Goal: Navigation & Orientation: Find specific page/section

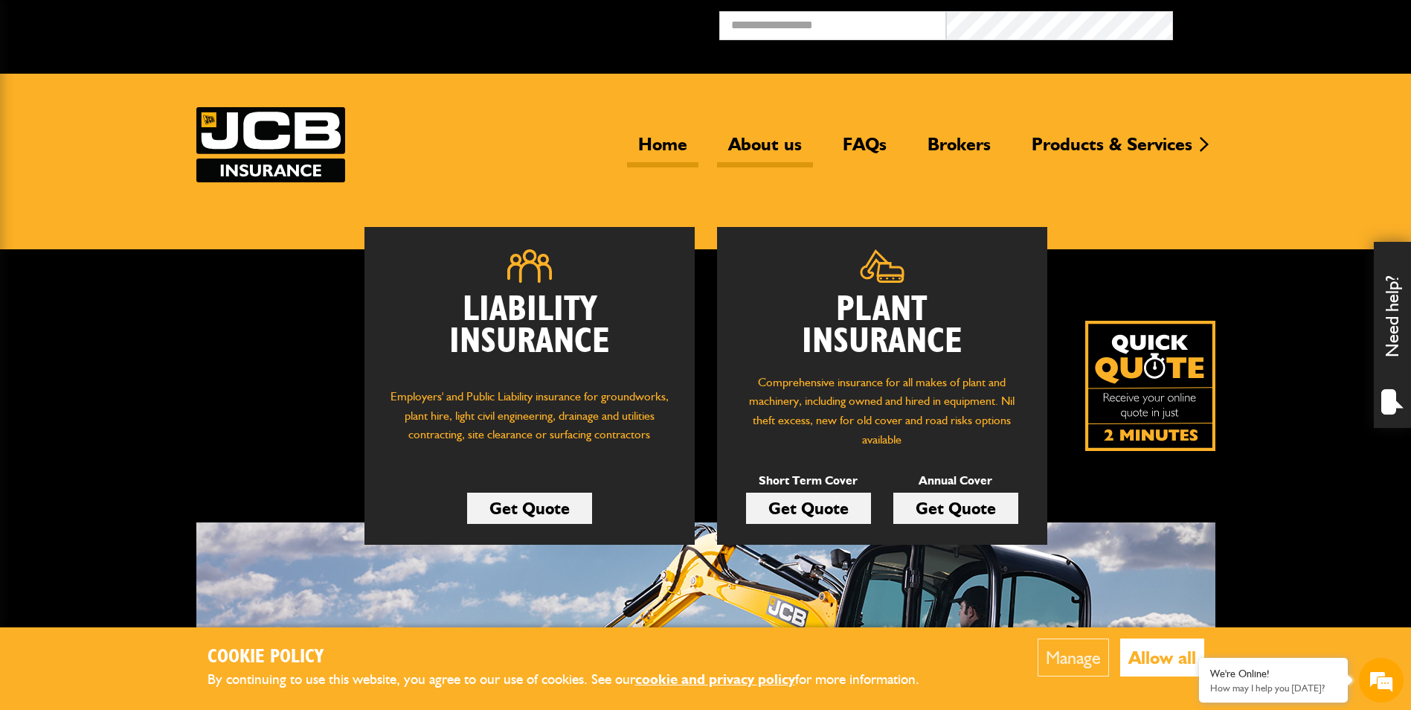
click at [780, 146] on link "About us" at bounding box center [765, 150] width 96 height 34
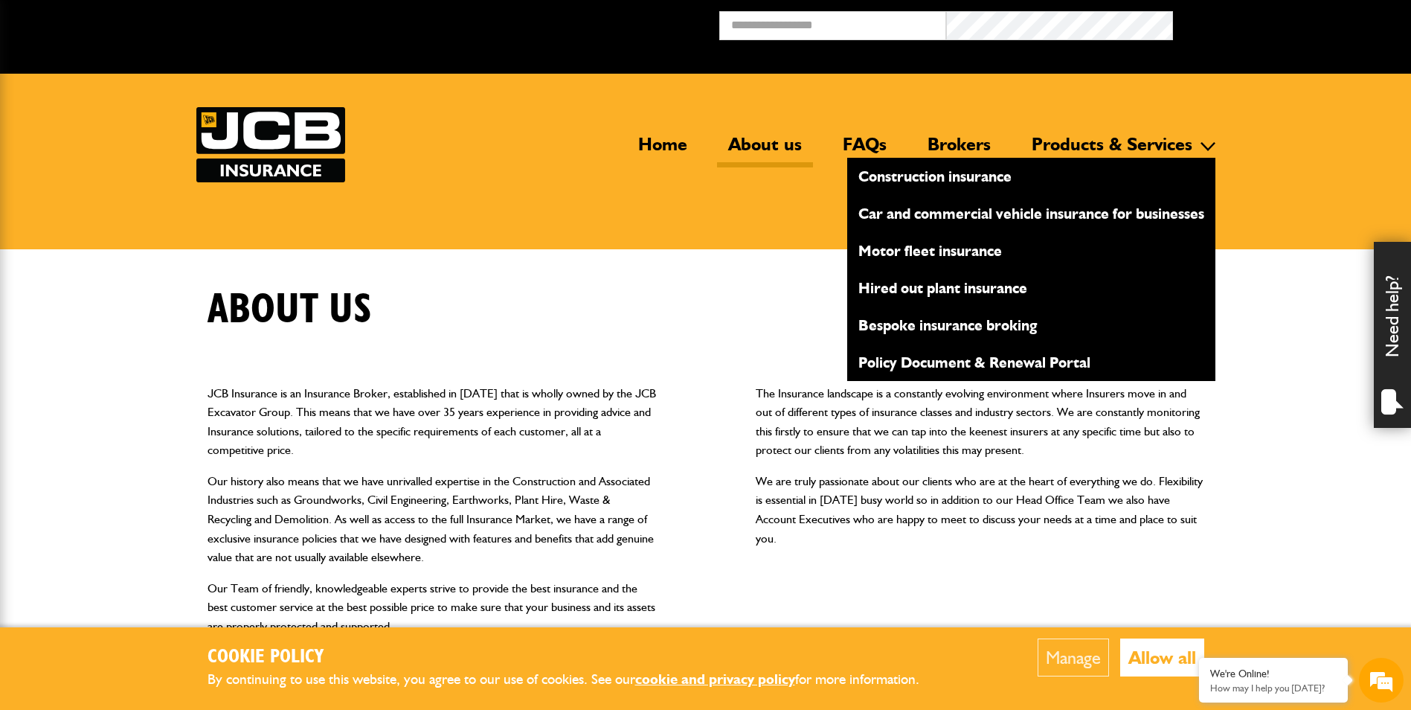
click at [1007, 294] on link "Hired out plant insurance" at bounding box center [1031, 287] width 368 height 25
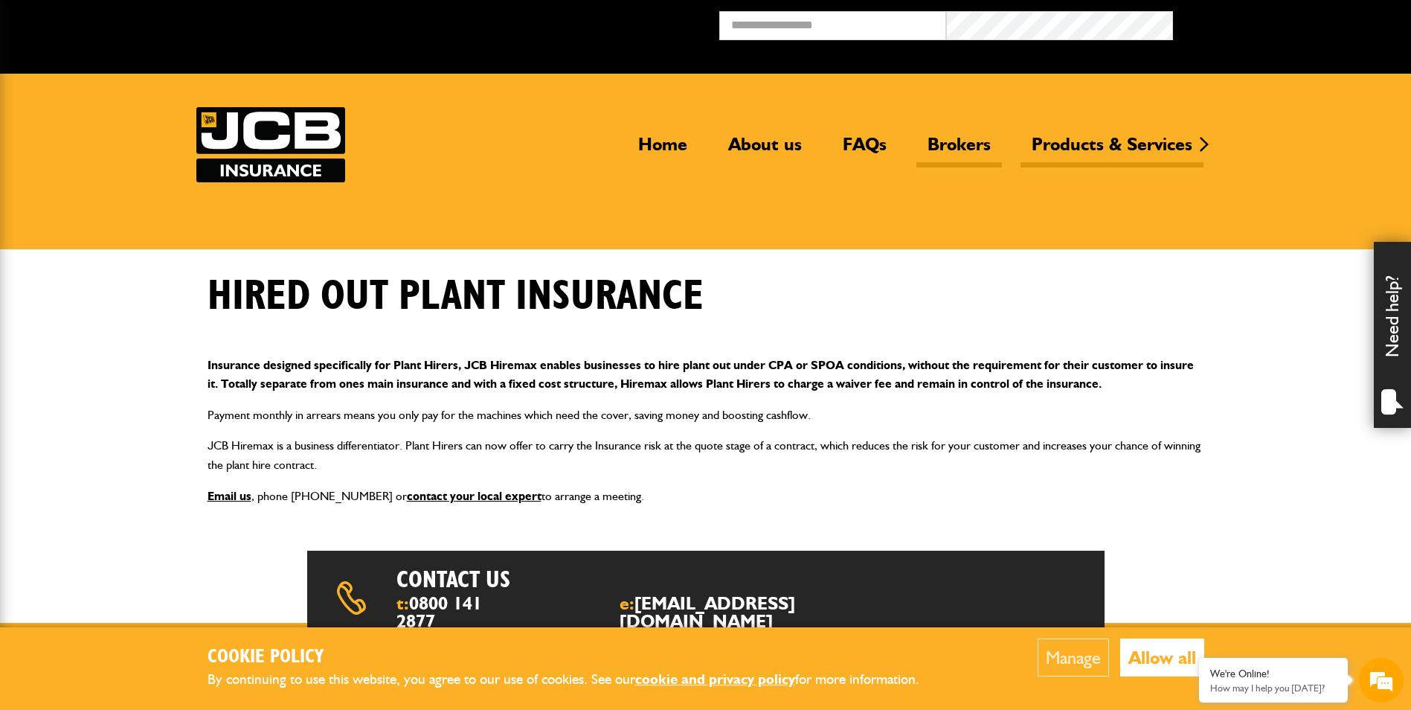
click at [934, 142] on link "Brokers" at bounding box center [960, 150] width 86 height 34
